Goal: Information Seeking & Learning: Learn about a topic

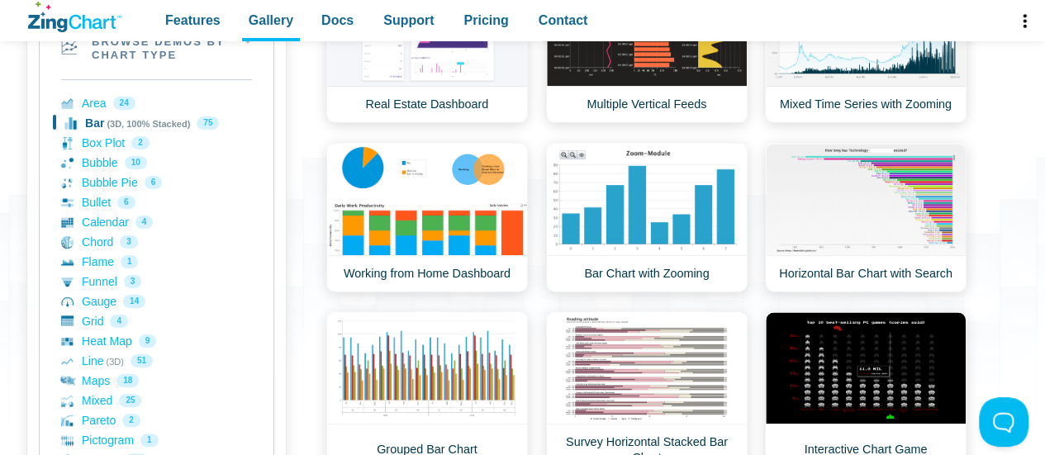
click at [140, 121] on link "Bar (3D, 100% Stacked) 75" at bounding box center [156, 123] width 191 height 20
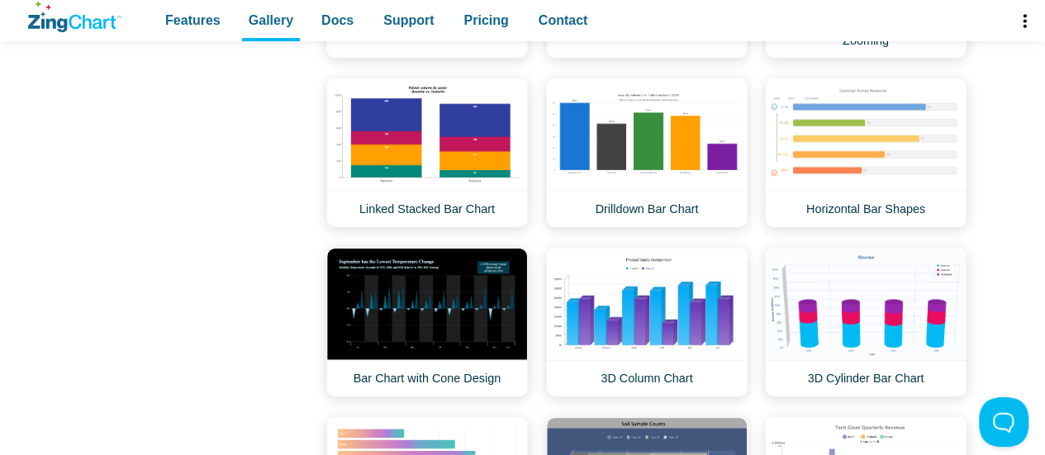
scroll to position [1746, 0]
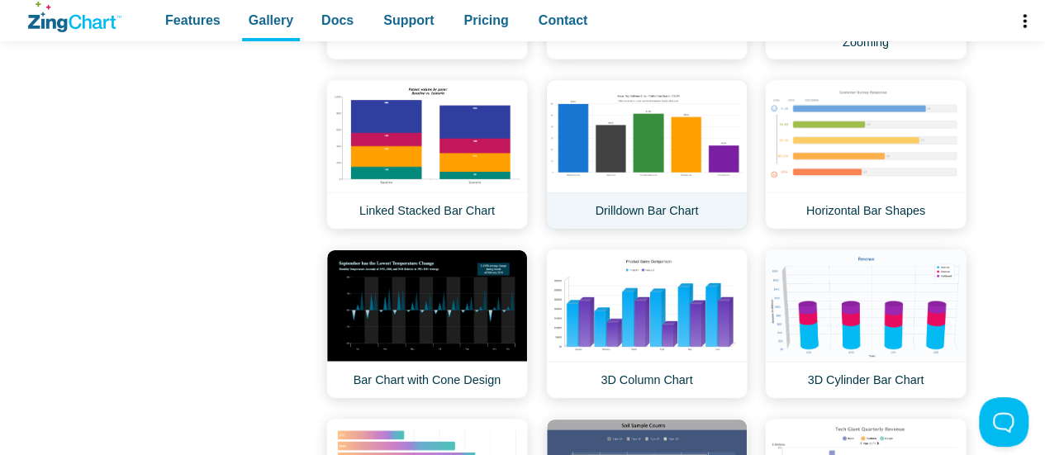
click at [678, 150] on link "Drilldown Bar Chart" at bounding box center [647, 155] width 202 height 150
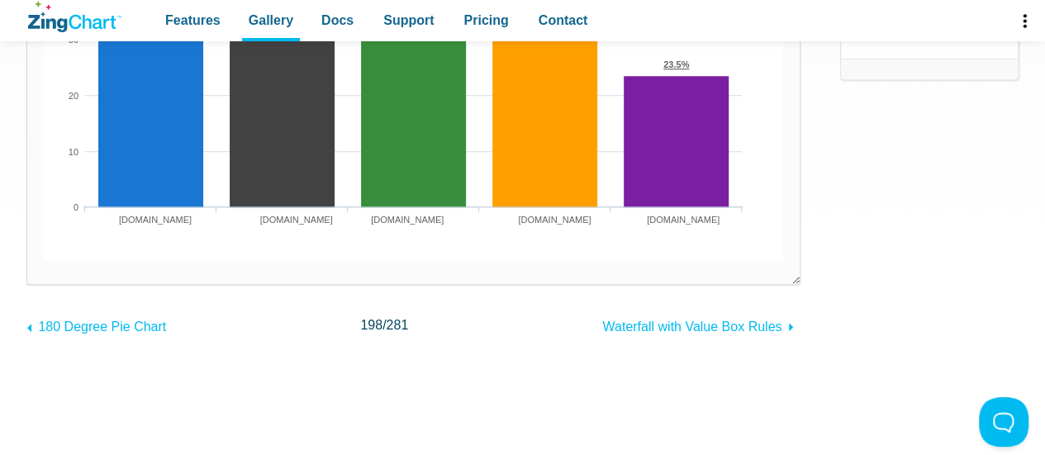
scroll to position [418, 0]
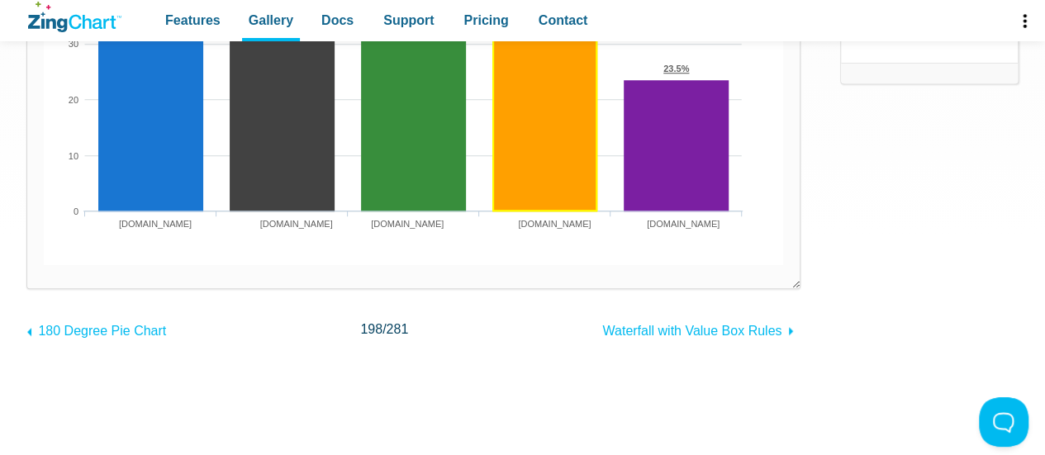
click at [44, 265] on area "App Content" at bounding box center [44, 265] width 0 height 0
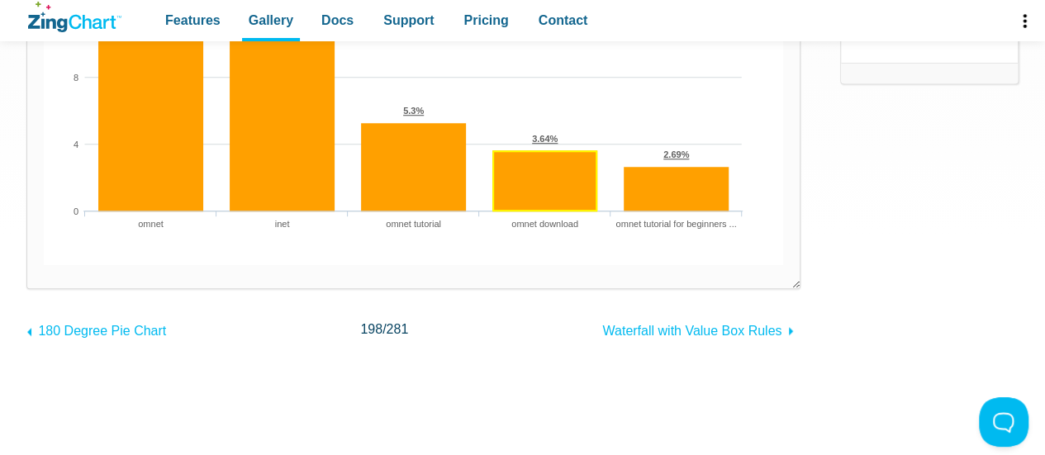
scroll to position [319, 0]
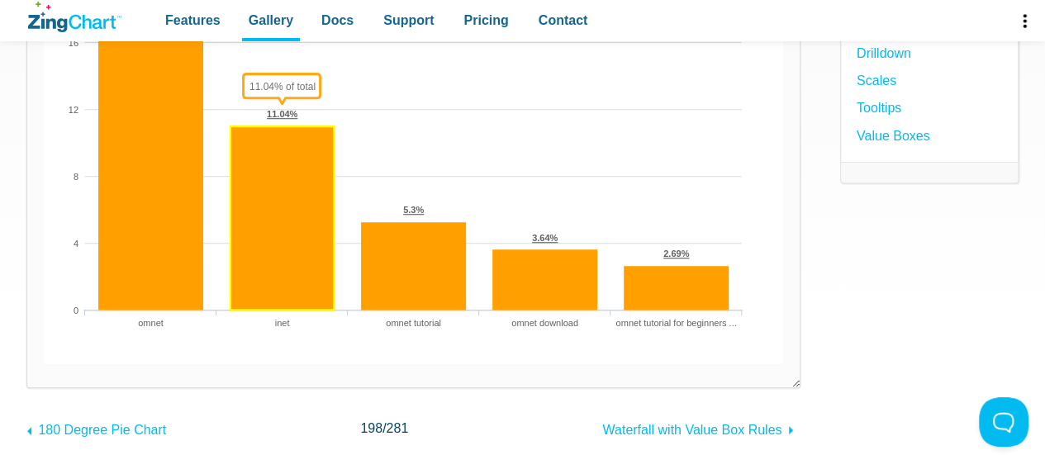
click at [44, 364] on area "App Content" at bounding box center [44, 364] width 0 height 0
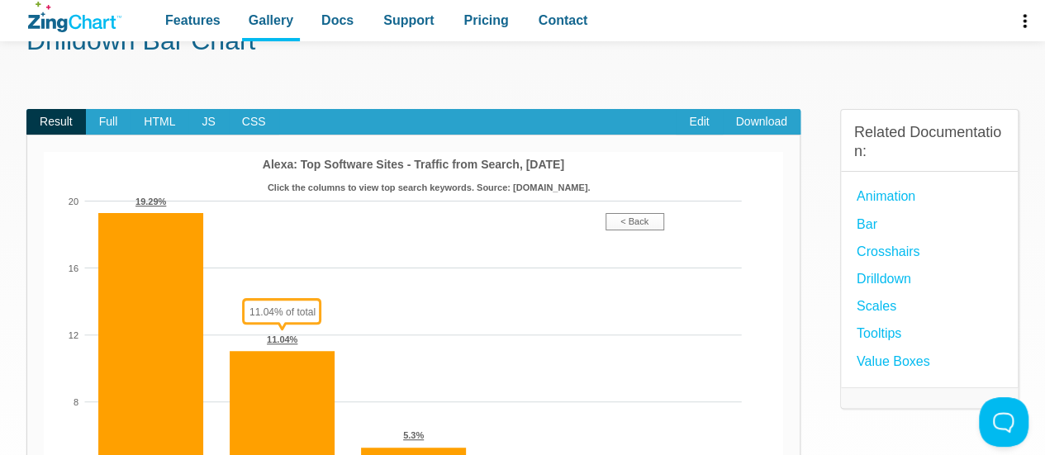
scroll to position [93, 0]
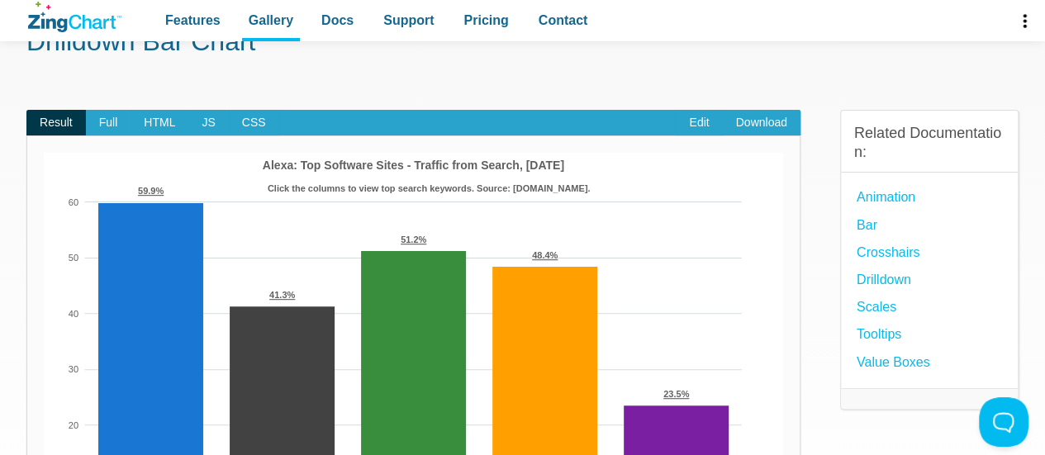
click at [615, 219] on img "App Content" at bounding box center [413, 372] width 739 height 438
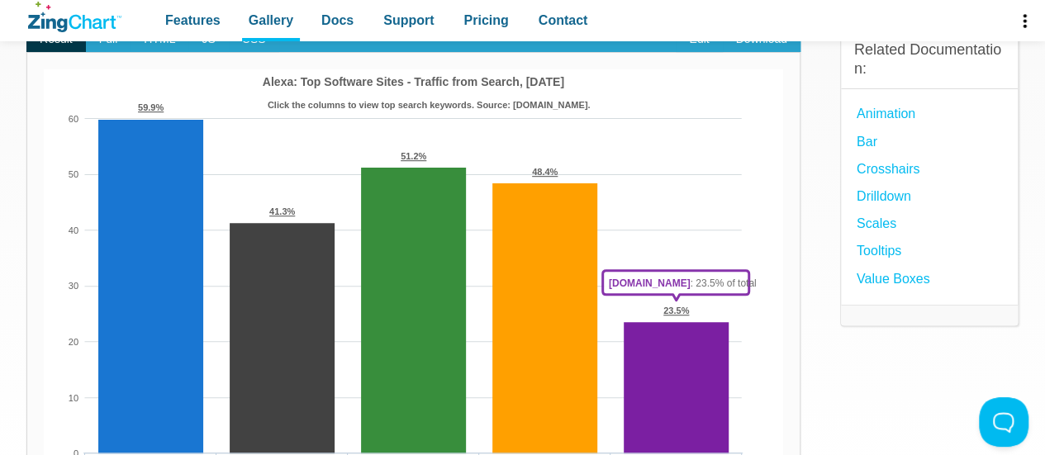
scroll to position [177, 0]
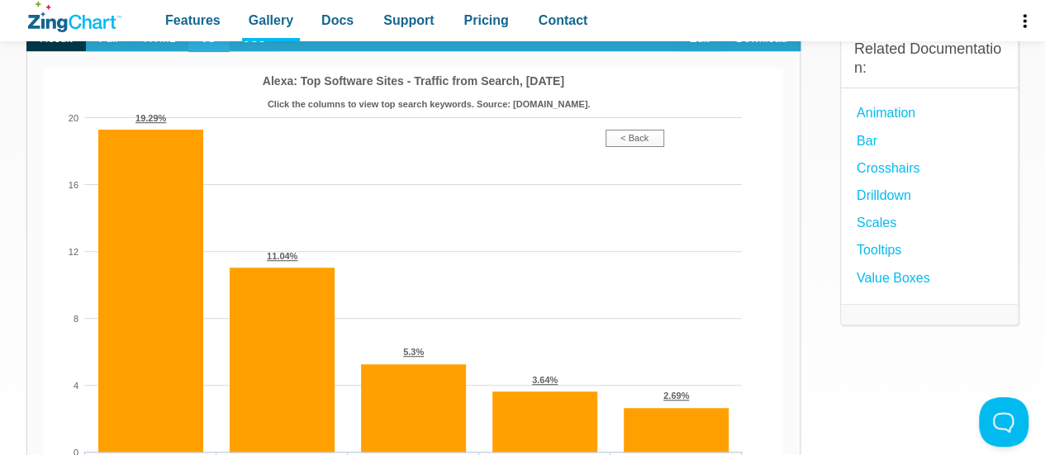
click at [211, 50] on span "JS" at bounding box center [208, 39] width 40 height 26
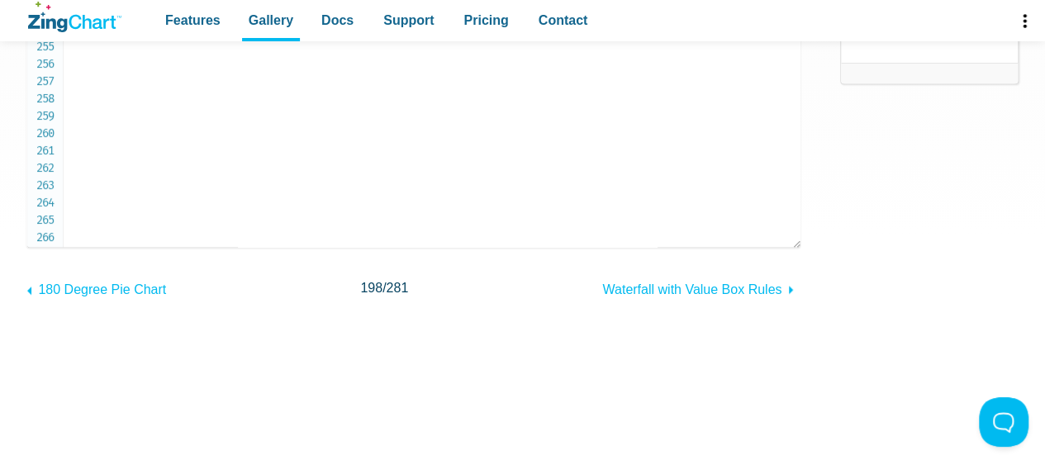
scroll to position [4183, 0]
drag, startPoint x: 112, startPoint y: 116, endPoint x: 327, endPoint y: 173, distance: 222.2
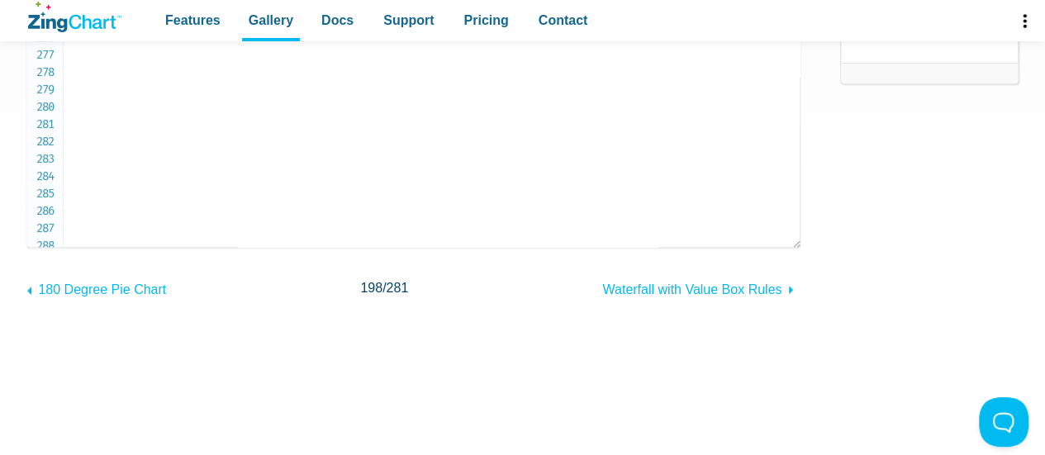
copy code "zingchart . exec ( p . id , 'addobject' , { // ...add a back button type : 'sha…"
